Goal: Check status

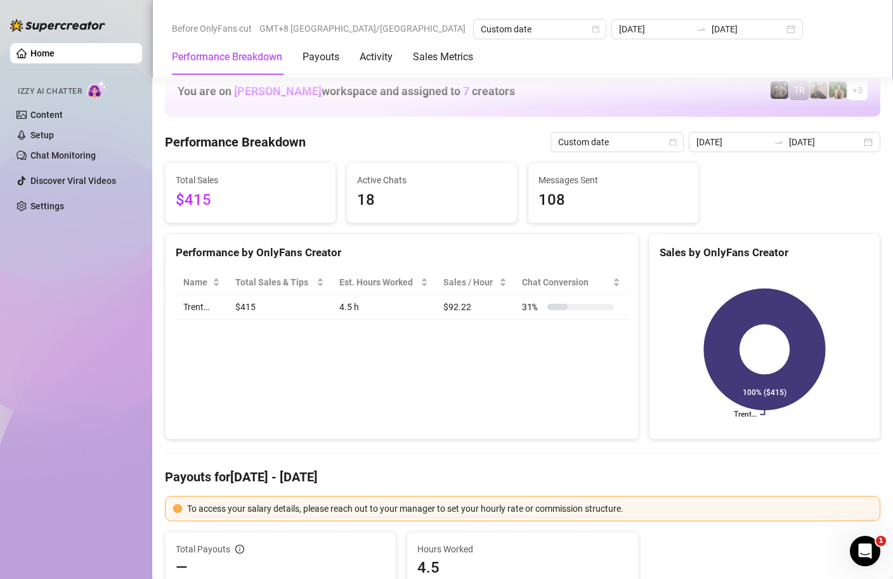
scroll to position [1546, 0]
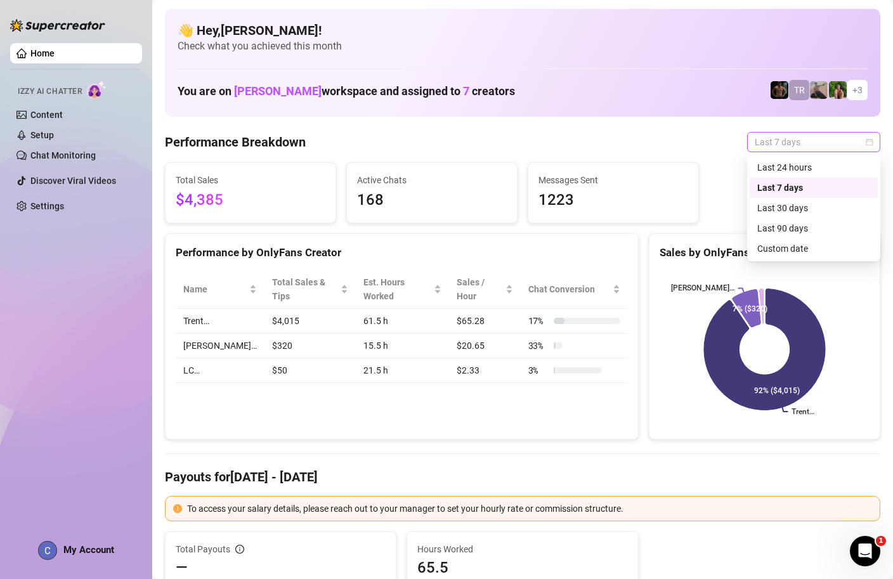
click at [863, 136] on span "Last 7 days" at bounding box center [814, 142] width 118 height 19
click at [793, 254] on div "Custom date" at bounding box center [814, 249] width 113 height 14
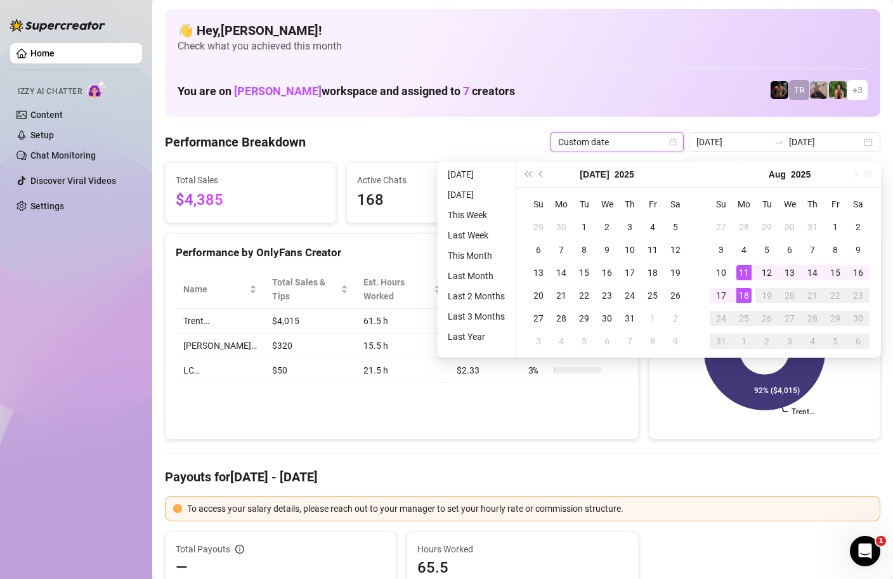
type input "[DATE]"
click at [740, 294] on div "18" at bounding box center [744, 295] width 15 height 15
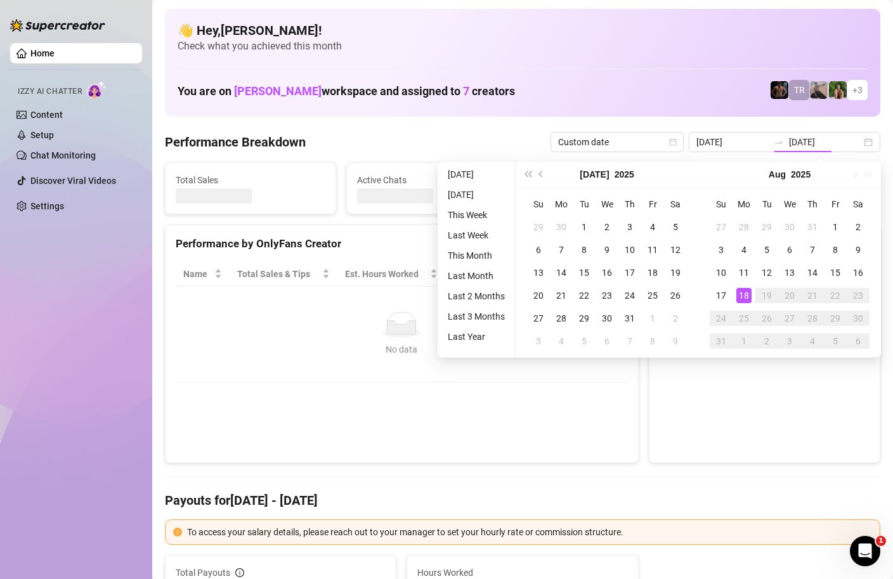
type input "[DATE]"
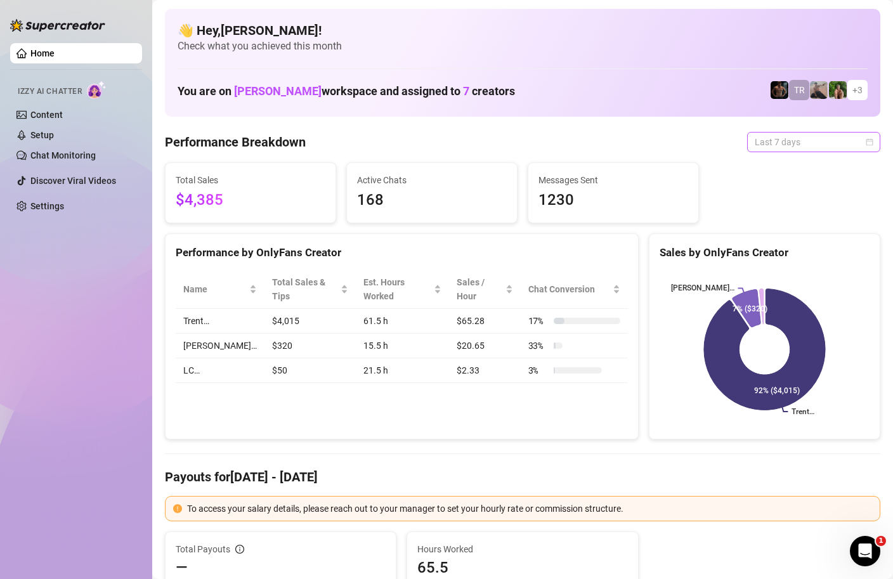
click at [869, 148] on span "Last 7 days" at bounding box center [814, 142] width 118 height 19
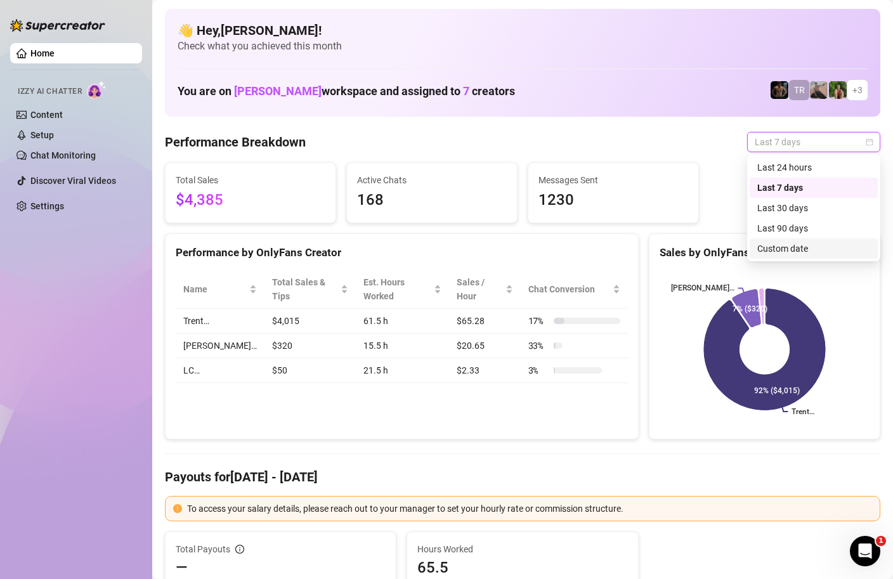
click at [800, 252] on div "Custom date" at bounding box center [814, 249] width 113 height 14
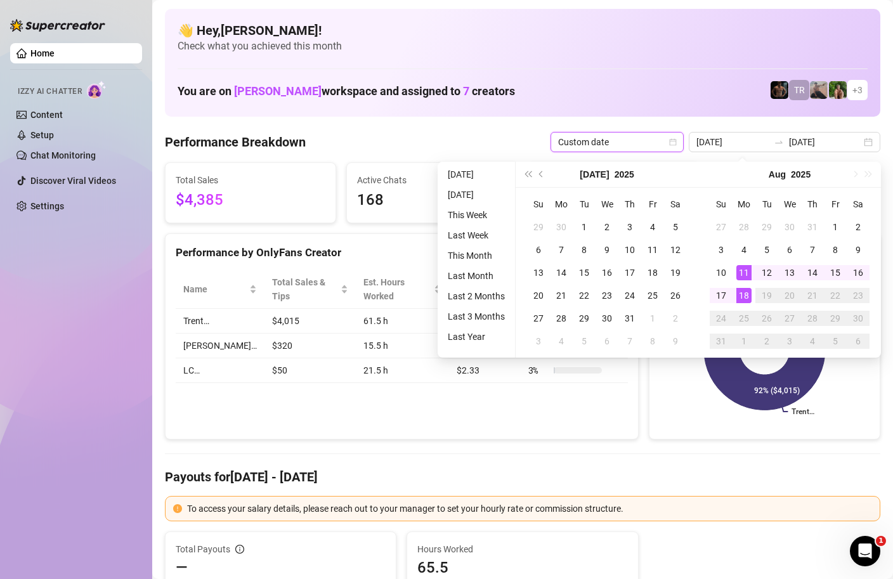
type input "[DATE]"
click at [743, 296] on div "18" at bounding box center [744, 295] width 15 height 15
type input "[DATE]"
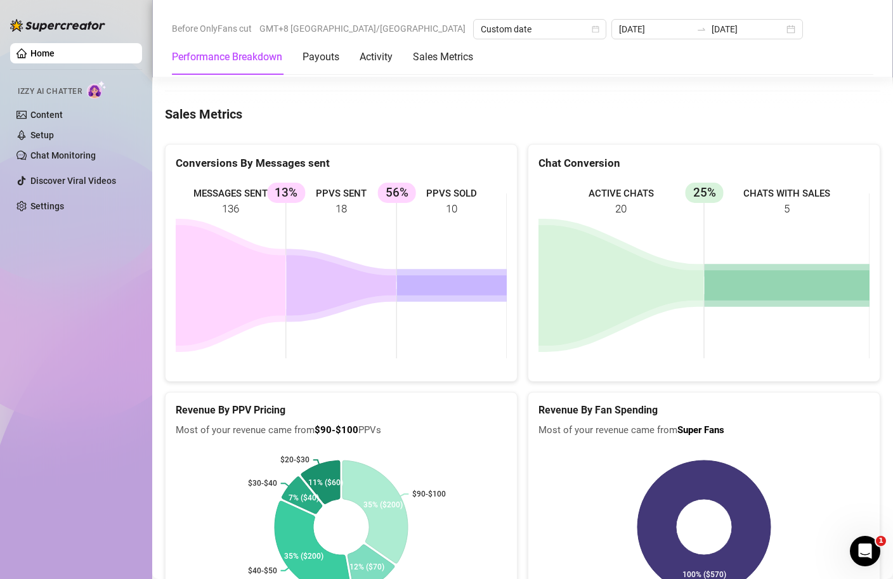
scroll to position [1994, 0]
